Goal: Task Accomplishment & Management: Use online tool/utility

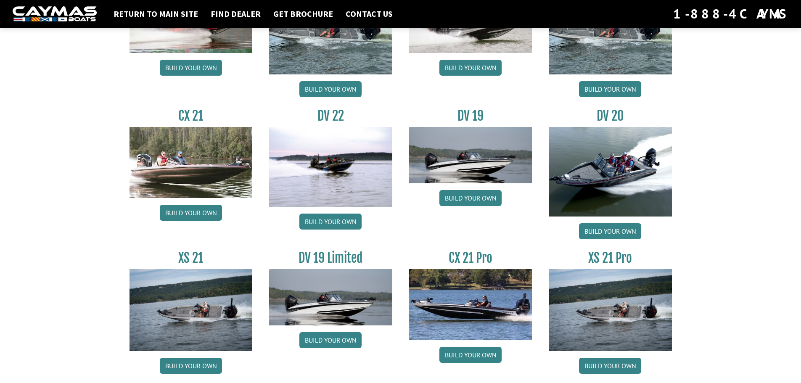
scroll to position [954, 0]
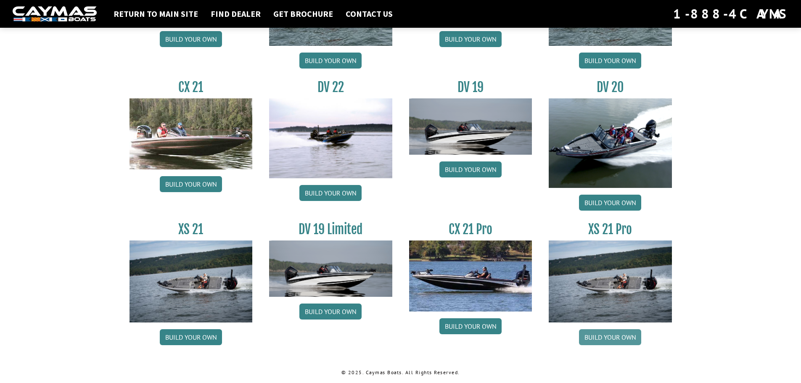
click at [623, 336] on link "Build your own" at bounding box center [610, 337] width 62 height 16
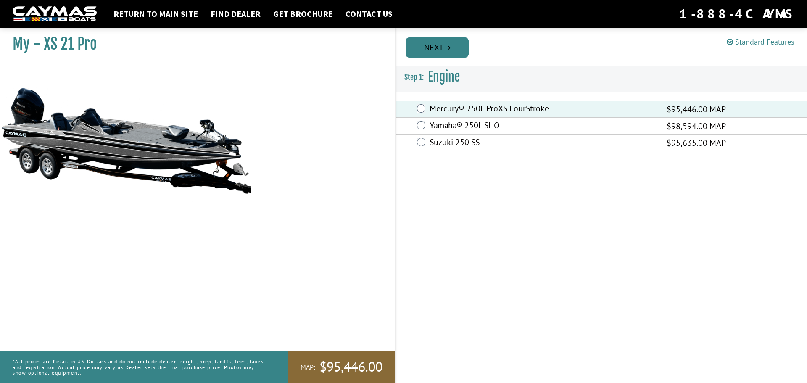
click at [441, 51] on link "Next" at bounding box center [437, 47] width 63 height 20
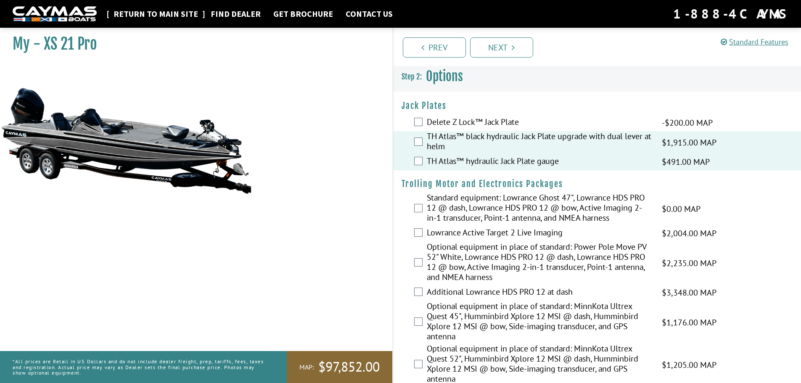
click at [155, 18] on link "Return to main site" at bounding box center [155, 13] width 93 height 11
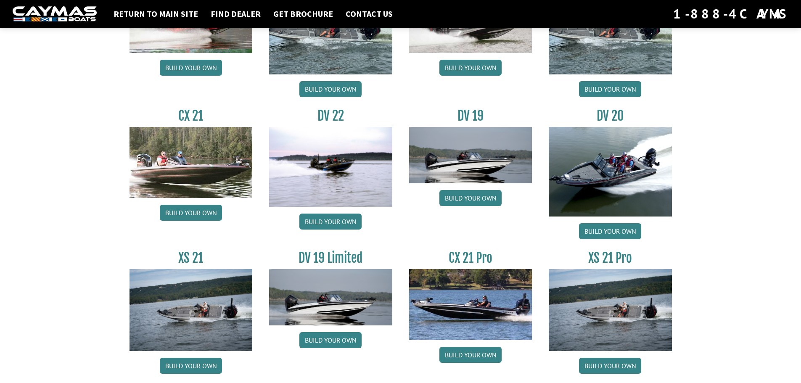
scroll to position [954, 0]
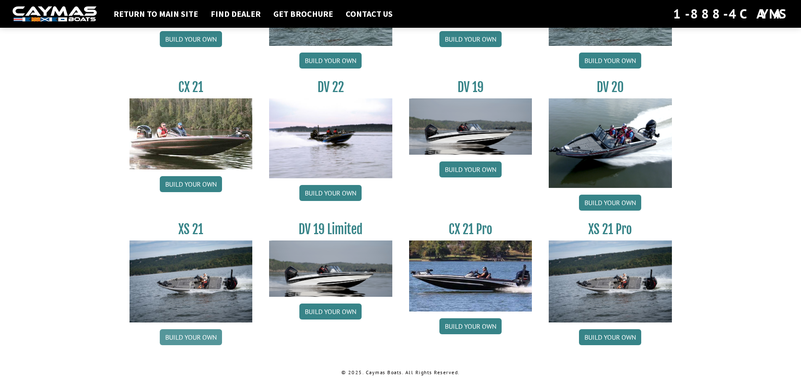
click at [201, 341] on link "Build your own" at bounding box center [191, 337] width 62 height 16
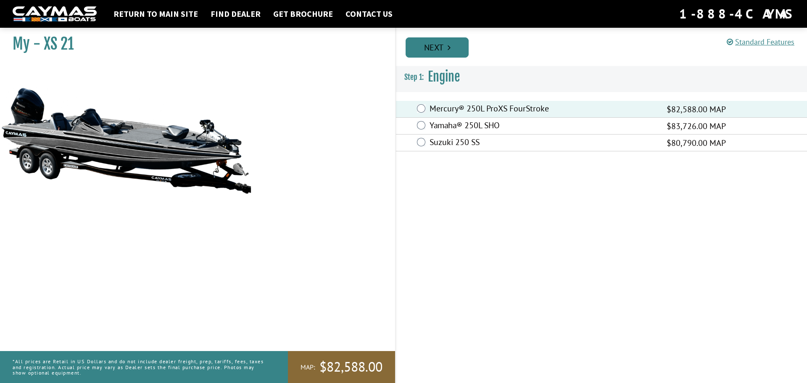
click at [435, 56] on link "Next" at bounding box center [437, 47] width 63 height 20
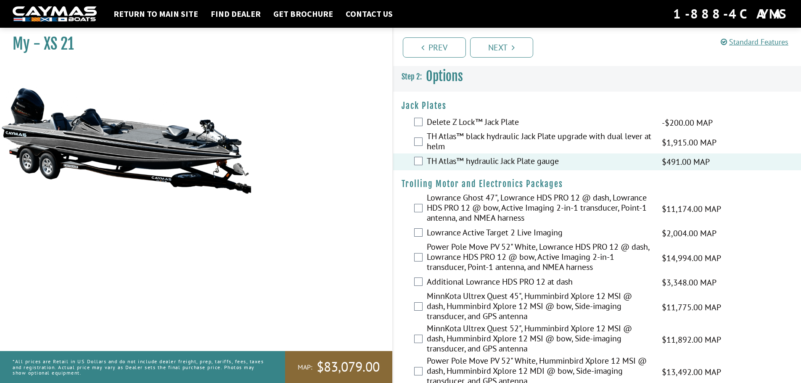
click at [421, 147] on div "TH Atlas™ black hydraulic Jack Plate upgrade with dual lever at helm $1,915.00 …" at bounding box center [597, 142] width 408 height 22
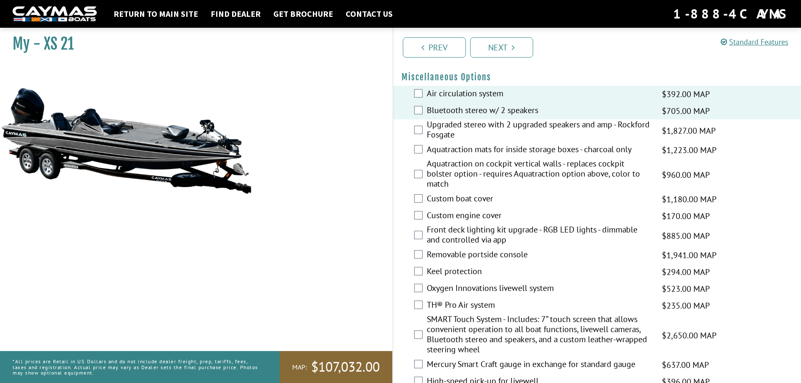
scroll to position [757, 0]
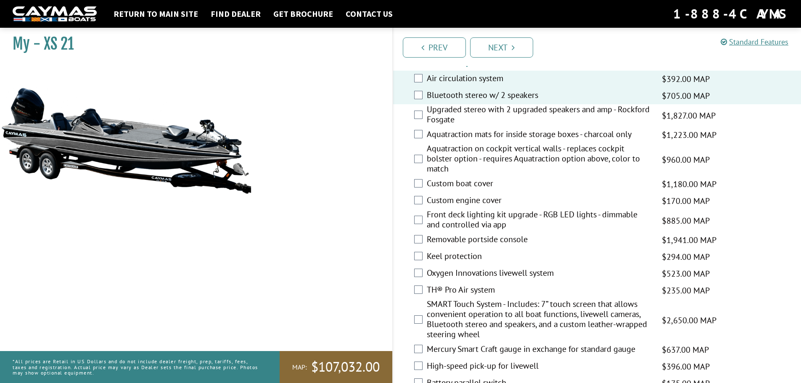
click at [418, 122] on div "Upgraded stereo with 2 upgraded speakers and amp - Rockford Fosgate $1,827.00 M…" at bounding box center [597, 115] width 408 height 22
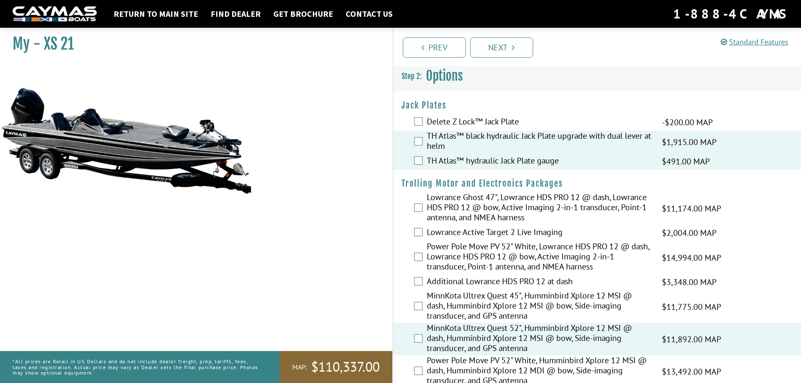
scroll to position [0, 0]
click at [172, 18] on link "Return to main site" at bounding box center [155, 13] width 93 height 11
